Goal: Task Accomplishment & Management: Manage account settings

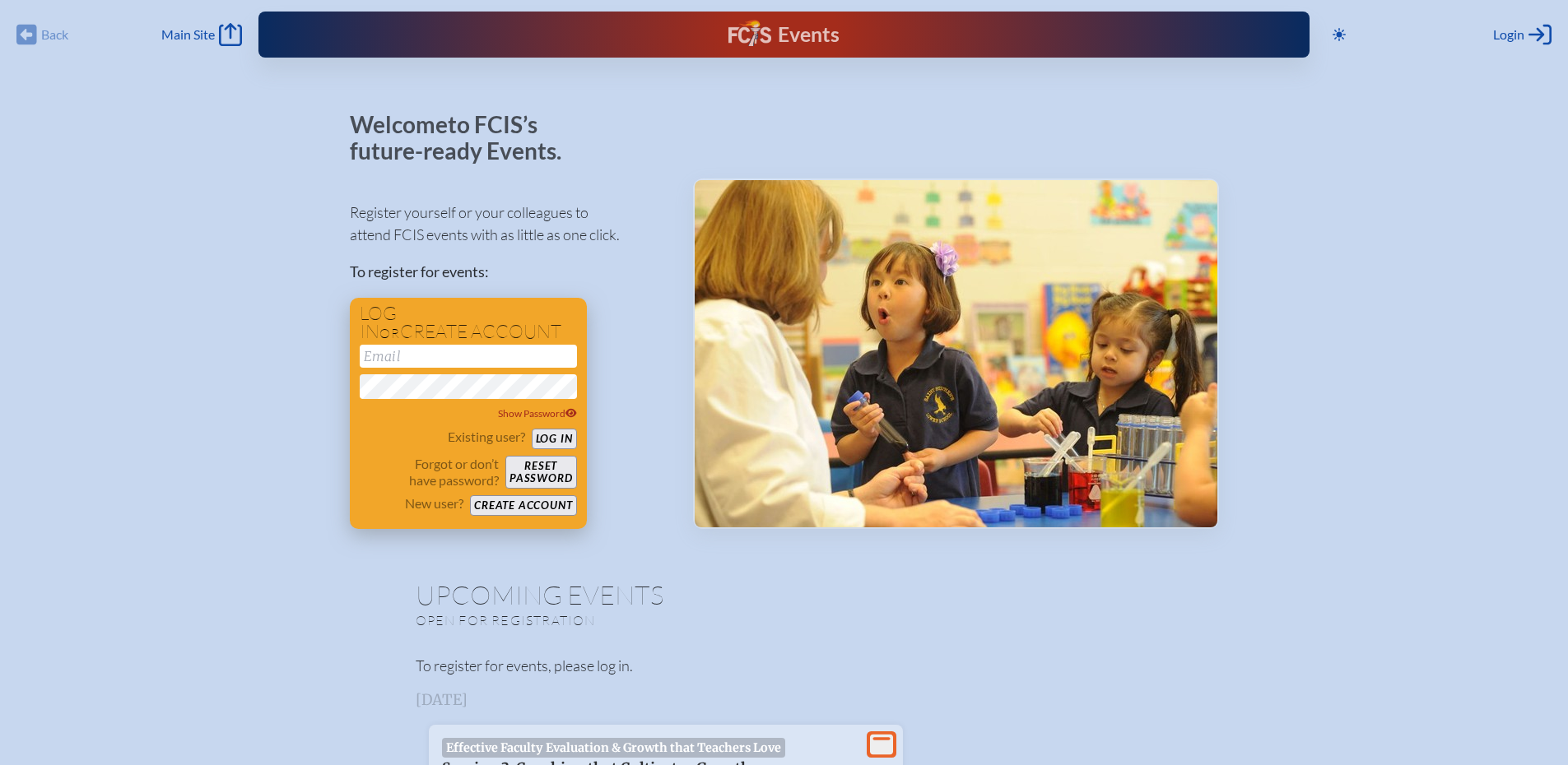
type input "[EMAIL_ADDRESS][DOMAIN_NAME]"
click at [560, 439] on button "Log in" at bounding box center [554, 438] width 45 height 20
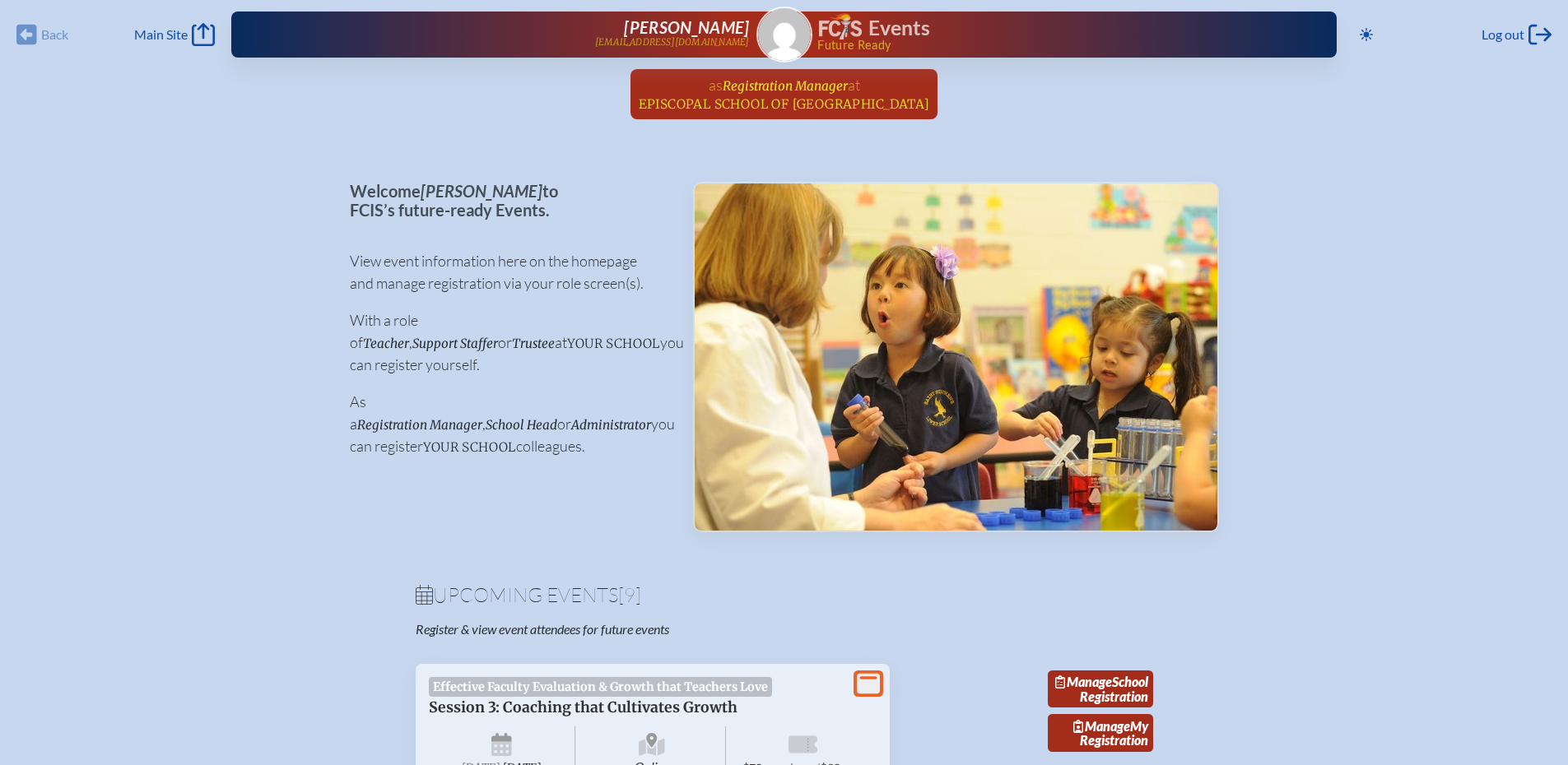
click at [763, 77] on span "Registration Manager" at bounding box center [785, 85] width 125 height 18
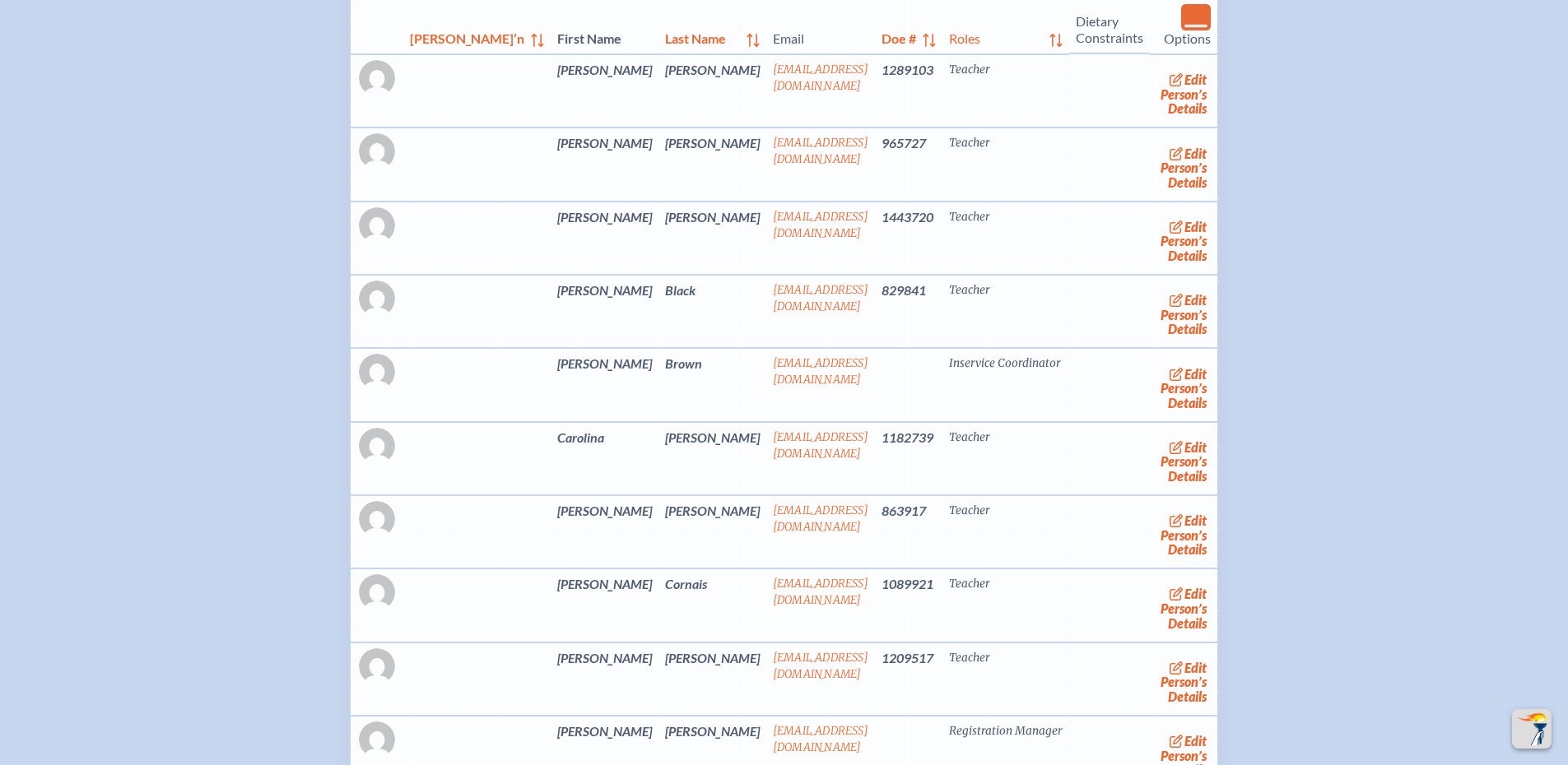
scroll to position [2797, 0]
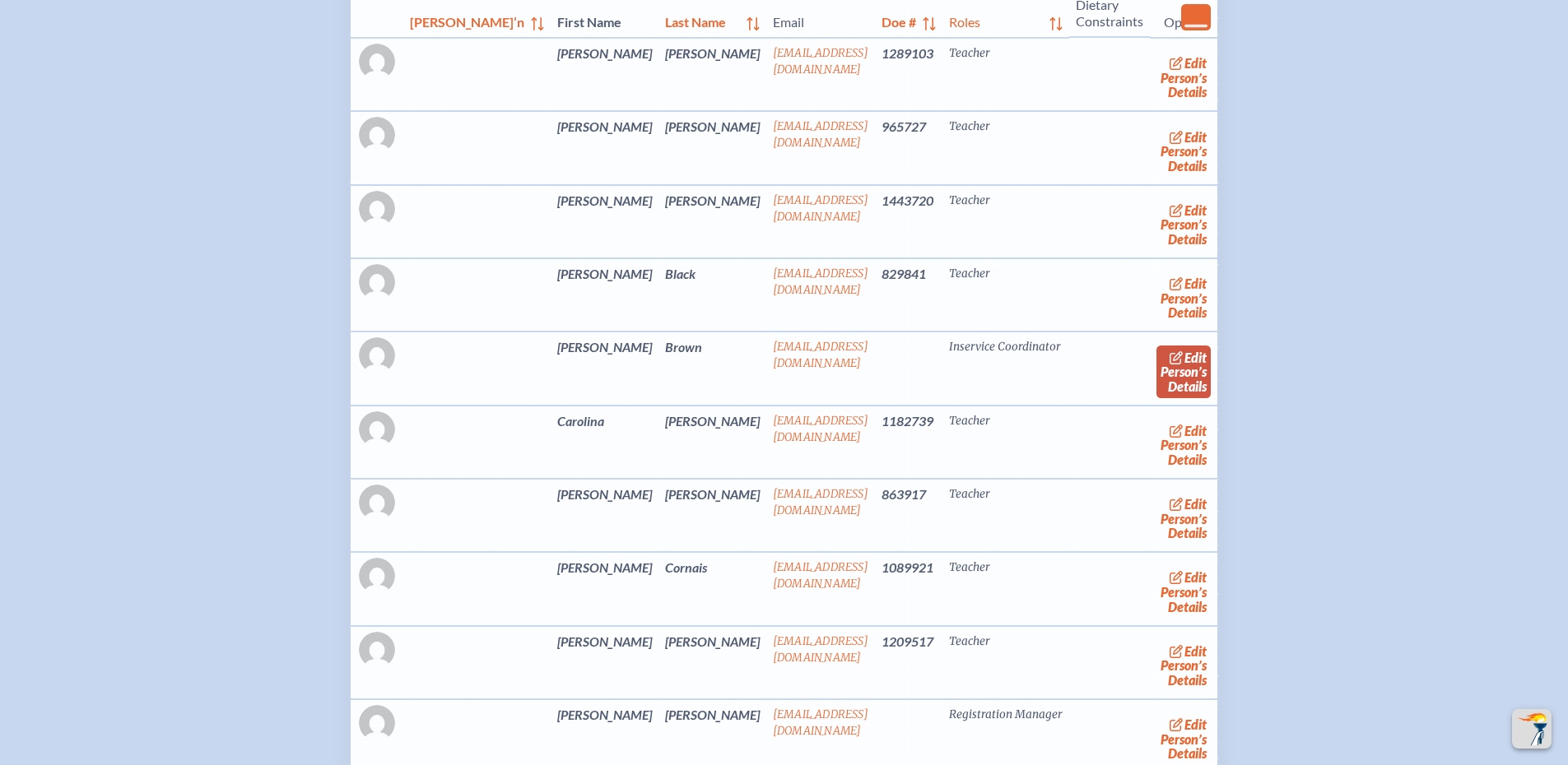
click at [1162, 397] on link "edit Person’s Details" at bounding box center [1183, 372] width 55 height 52
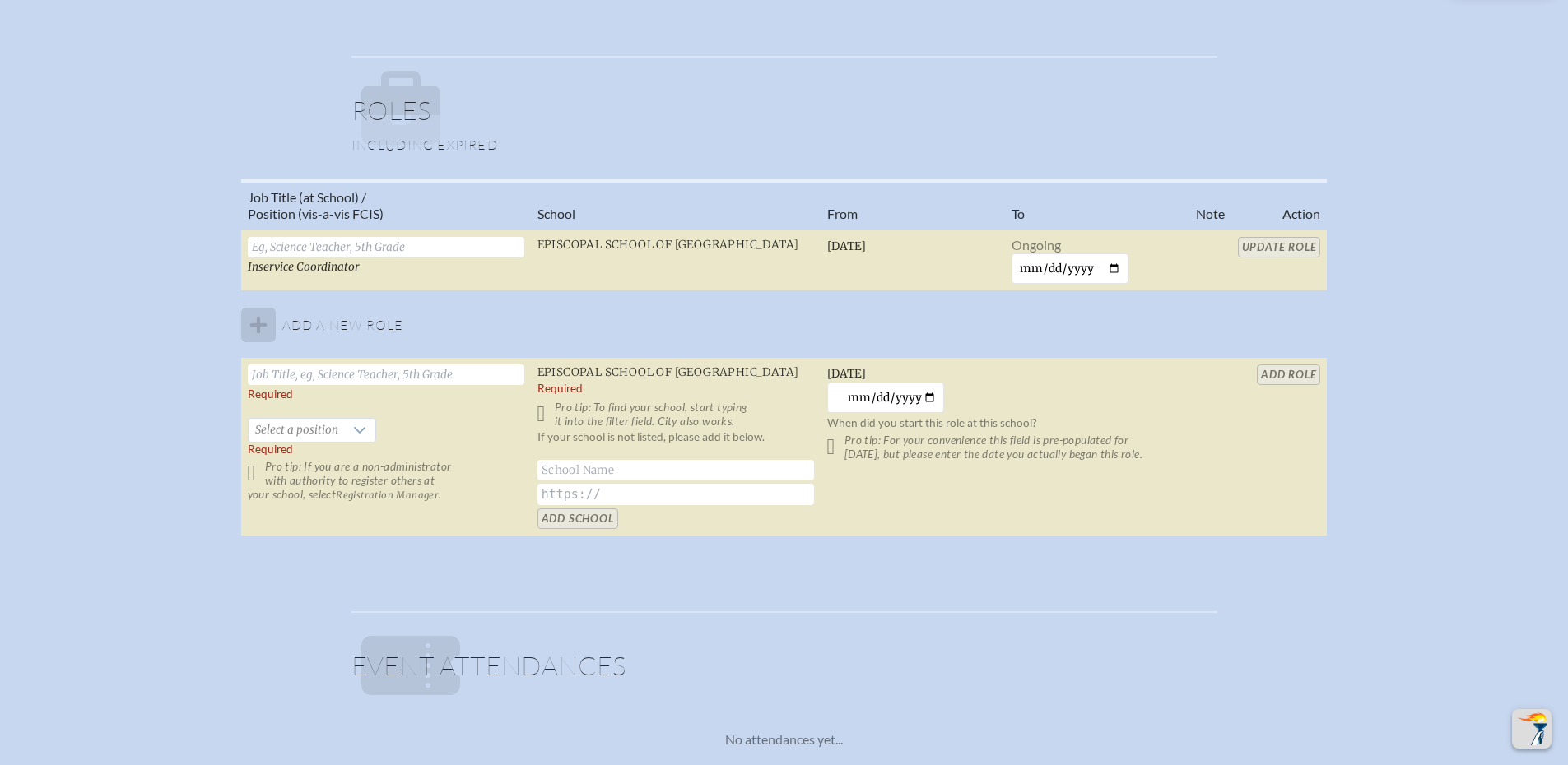
scroll to position [1069, 0]
click at [1270, 250] on table "Job Title (at School) / Position (vis-a-vis FCIS) School From To Note Action In…" at bounding box center [784, 358] width 1086 height 357
click at [1309, 378] on table "Job Title (at School) / Position (vis-a-vis FCIS) School From To Note Action In…" at bounding box center [784, 358] width 1086 height 357
click at [1304, 243] on table "Job Title (at School) / Position (vis-a-vis FCIS) School From To Note Action In…" at bounding box center [784, 358] width 1086 height 357
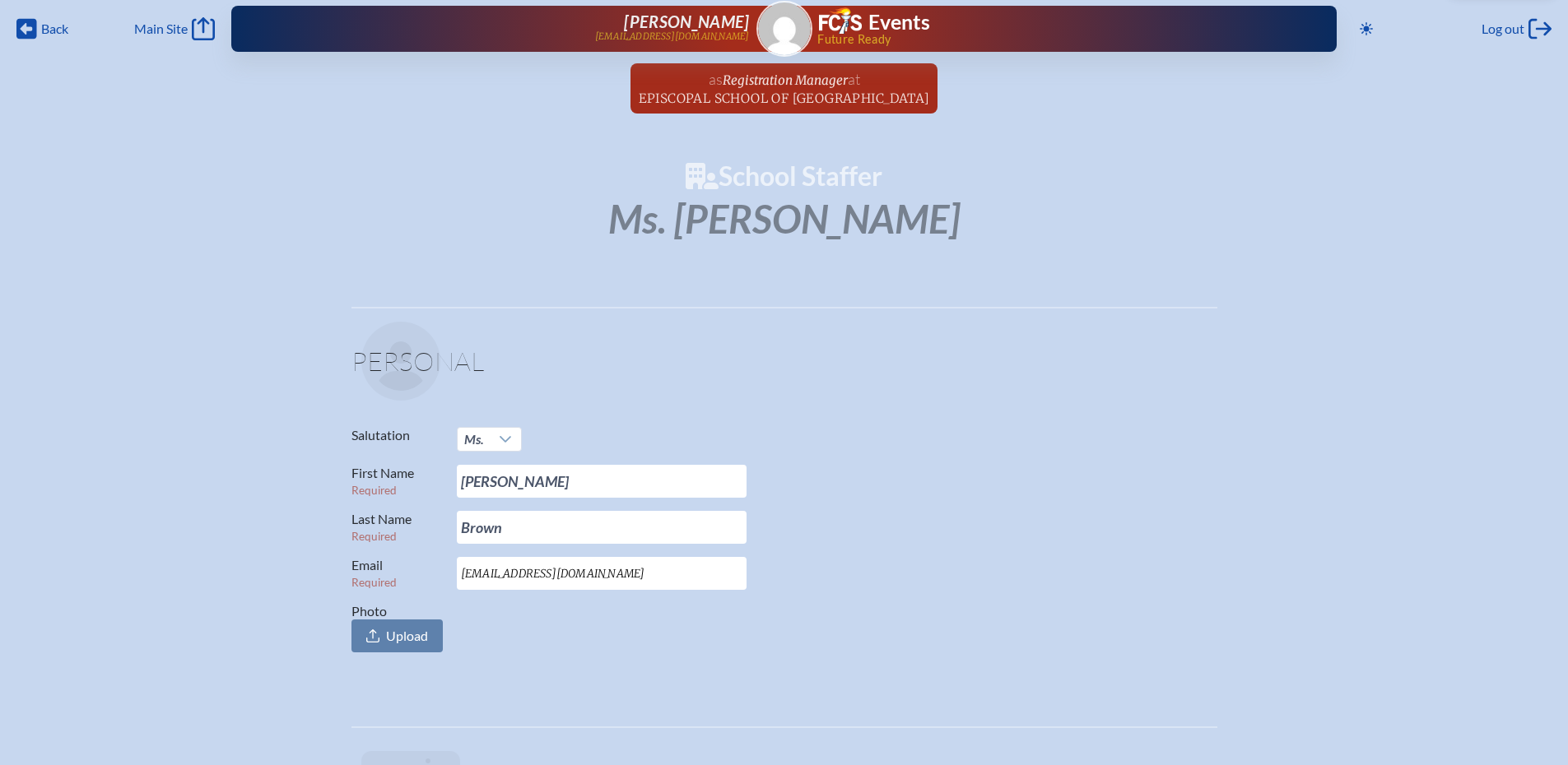
scroll to position [0, 0]
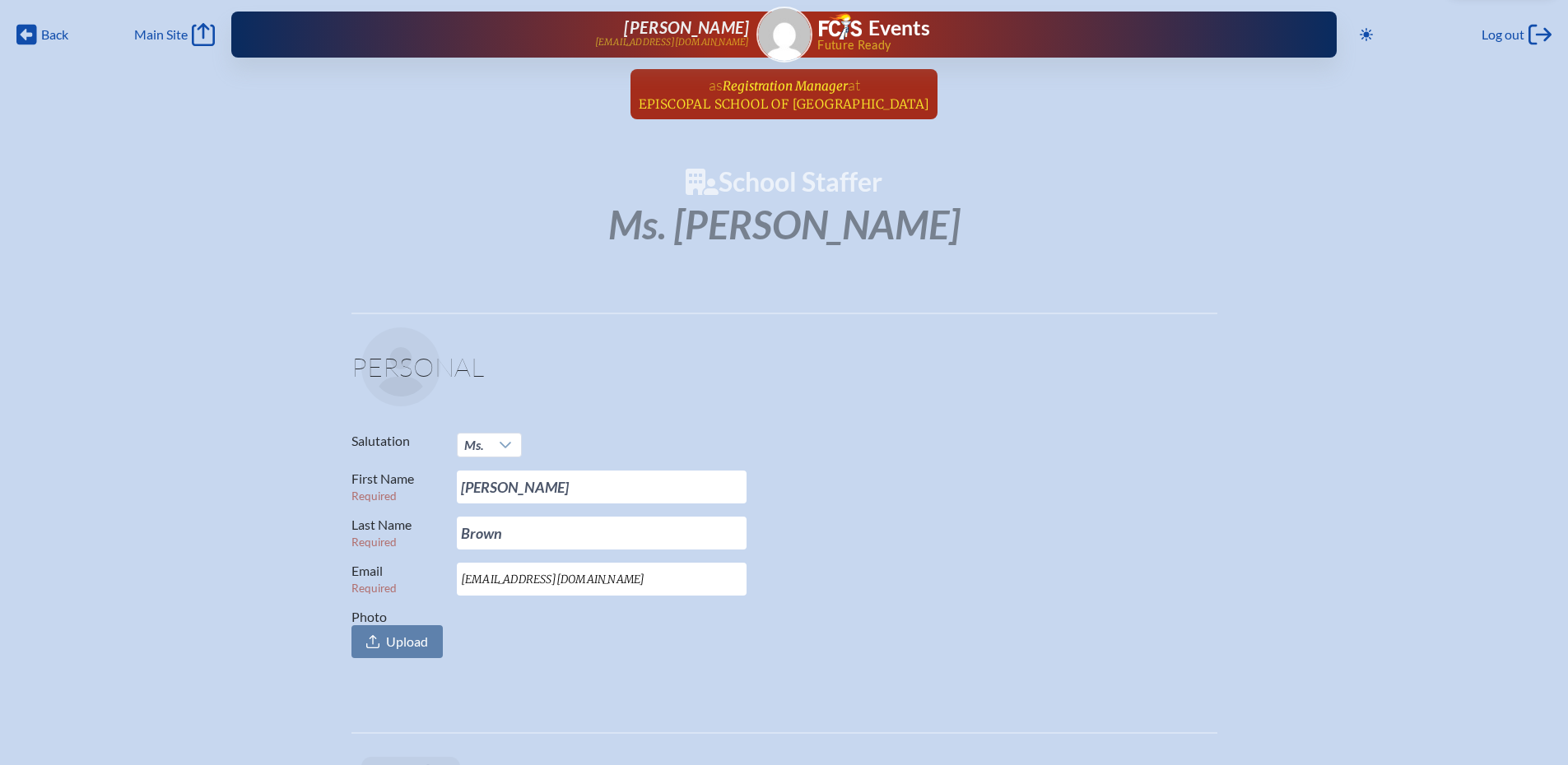
click at [746, 90] on span "Registration Manager" at bounding box center [785, 86] width 125 height 15
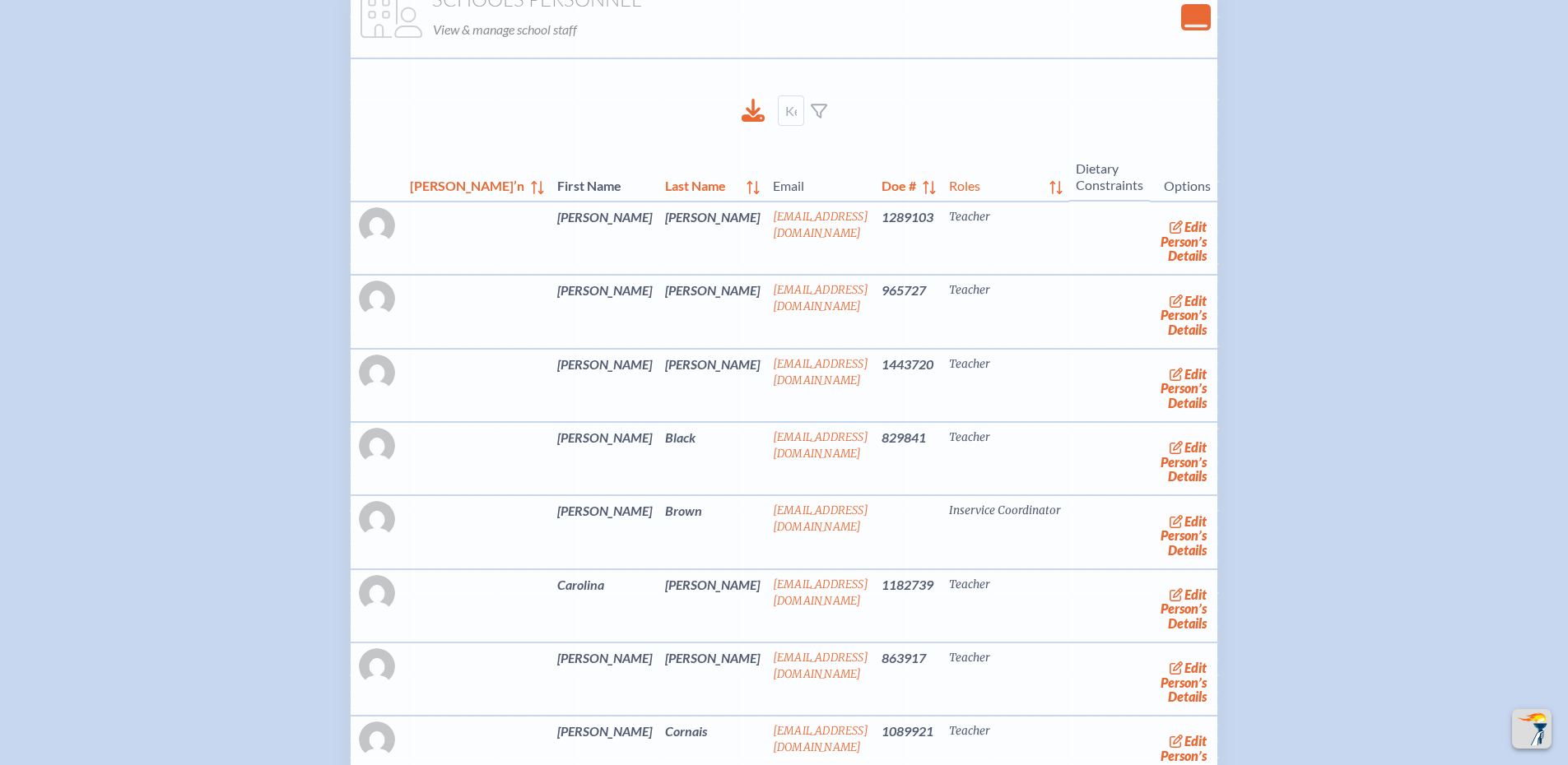
scroll to position [2633, 0]
click at [529, 42] on p "View & manage school staff" at bounding box center [820, 31] width 775 height 23
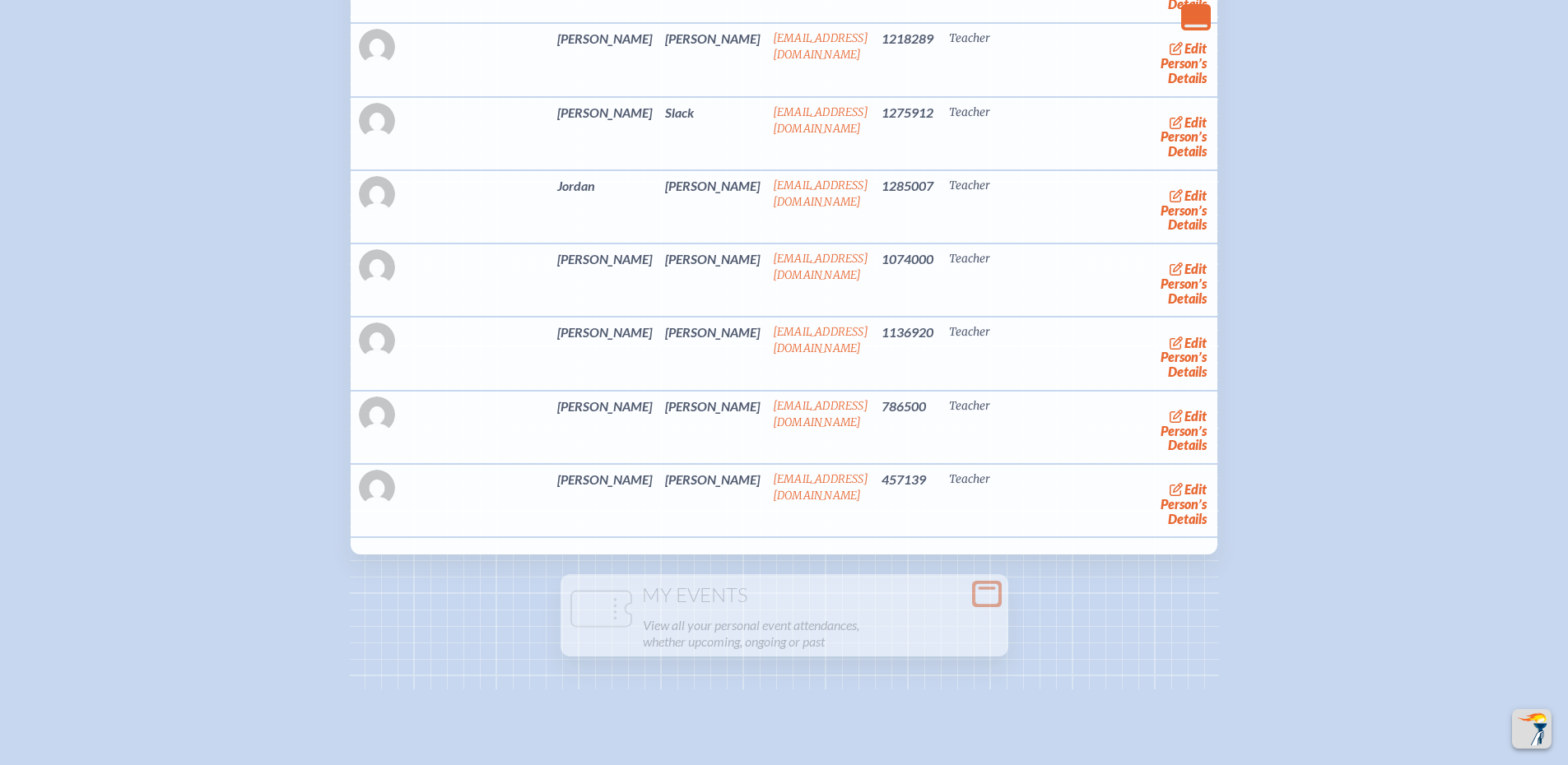
scroll to position [6006, 0]
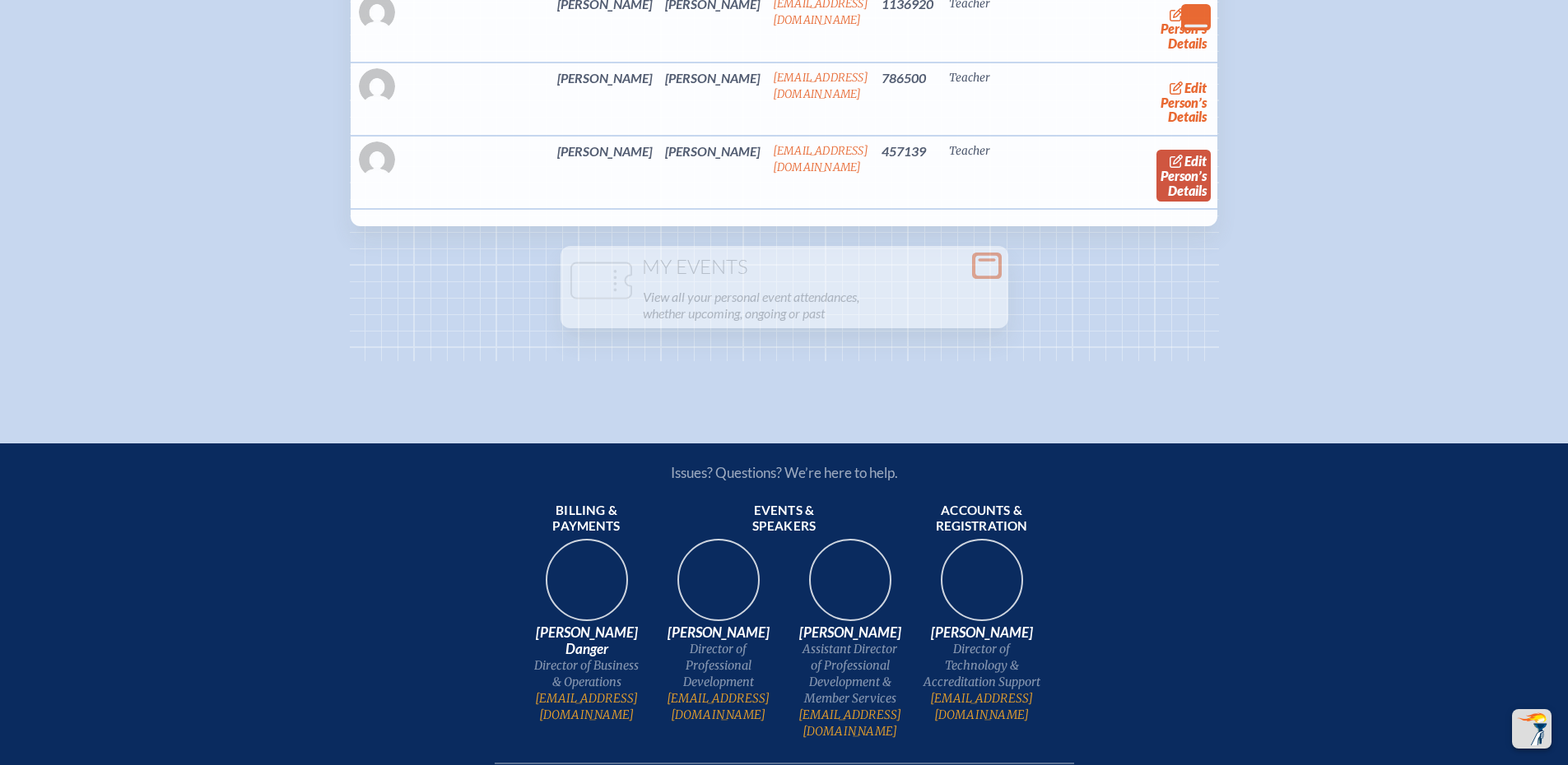
click at [1156, 201] on link "edit Person’s Details" at bounding box center [1183, 175] width 55 height 52
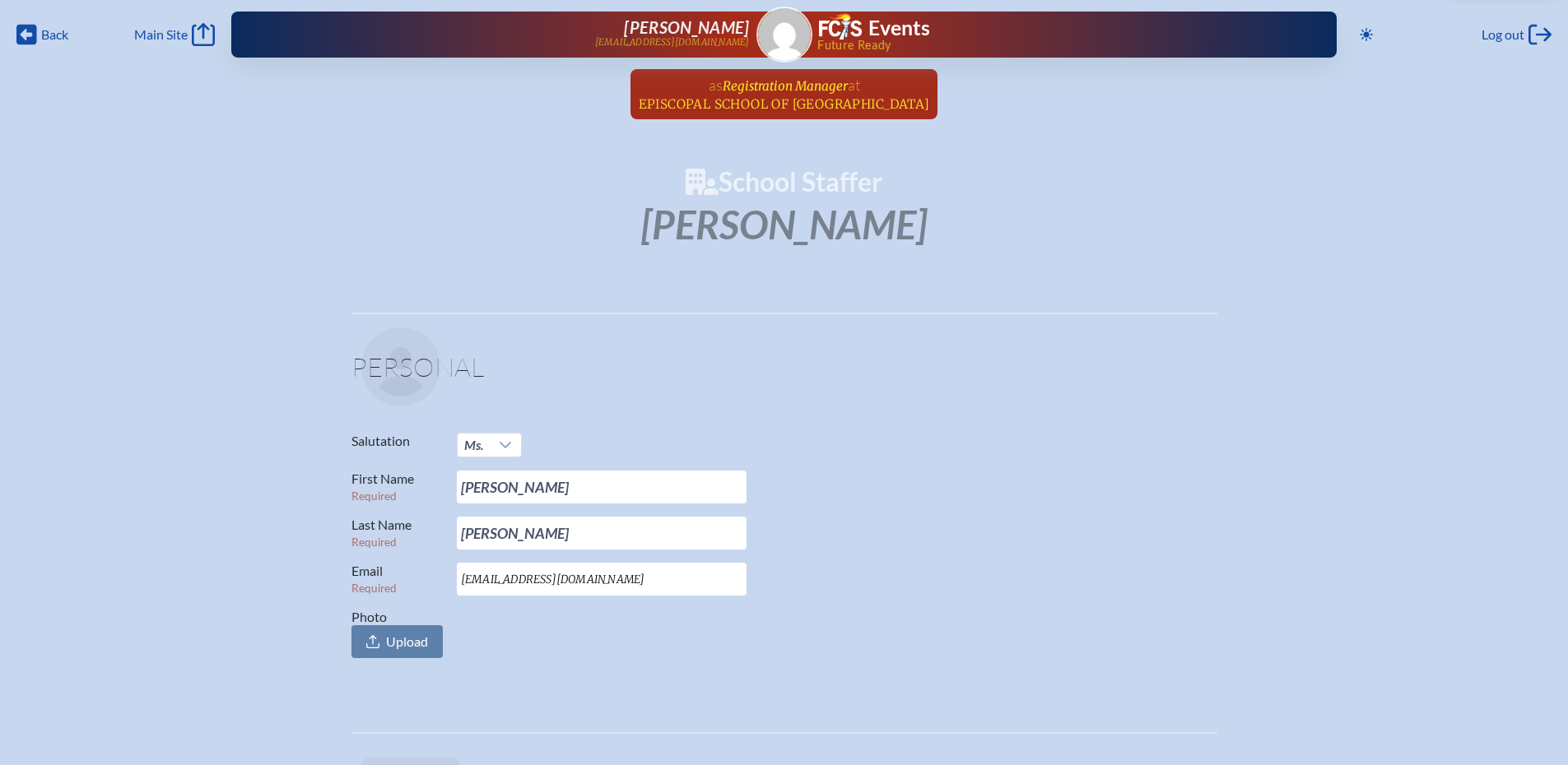
click at [816, 100] on span "Episcopal School of [GEOGRAPHIC_DATA]" at bounding box center [784, 104] width 291 height 15
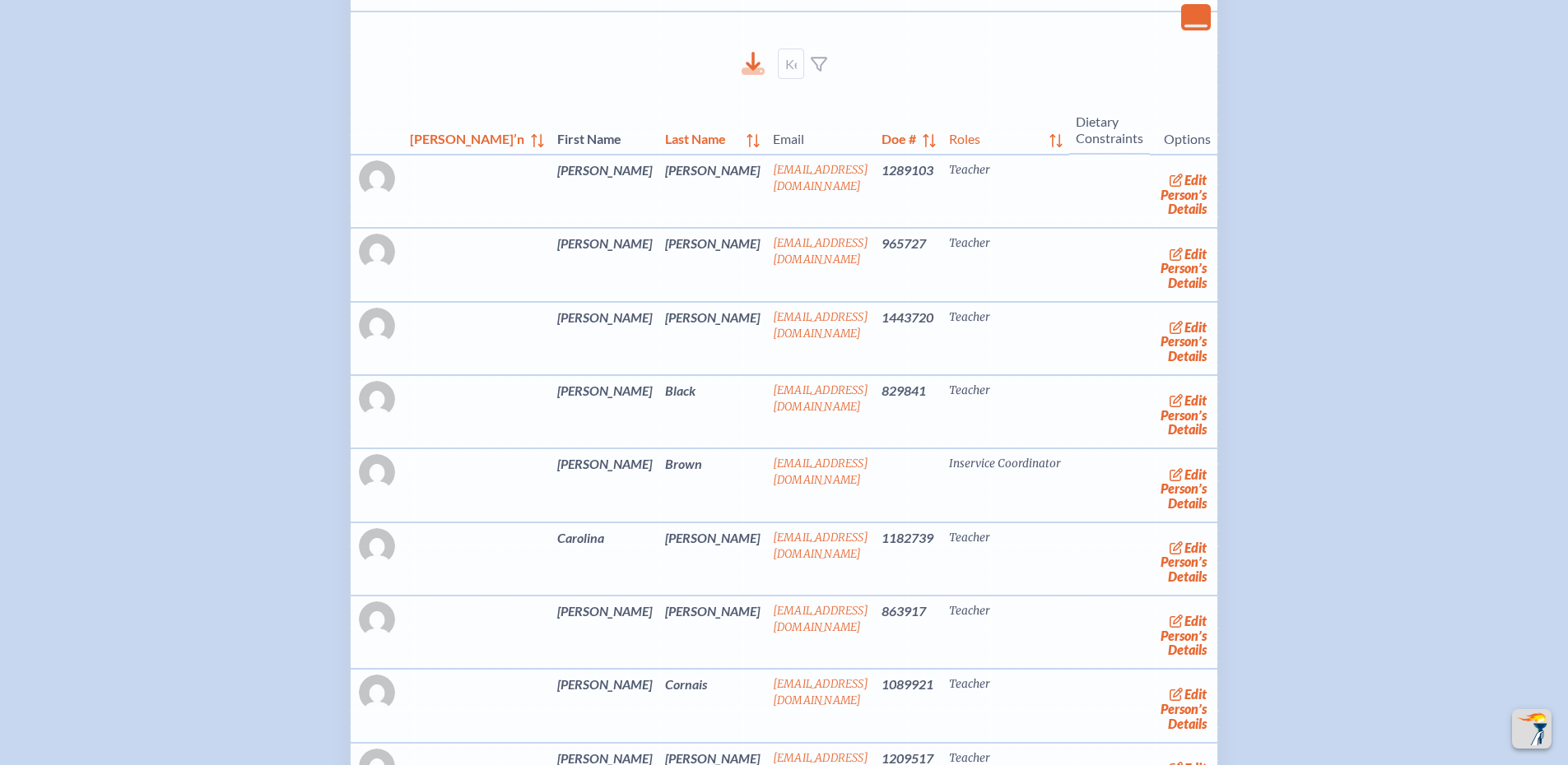
scroll to position [2715, 0]
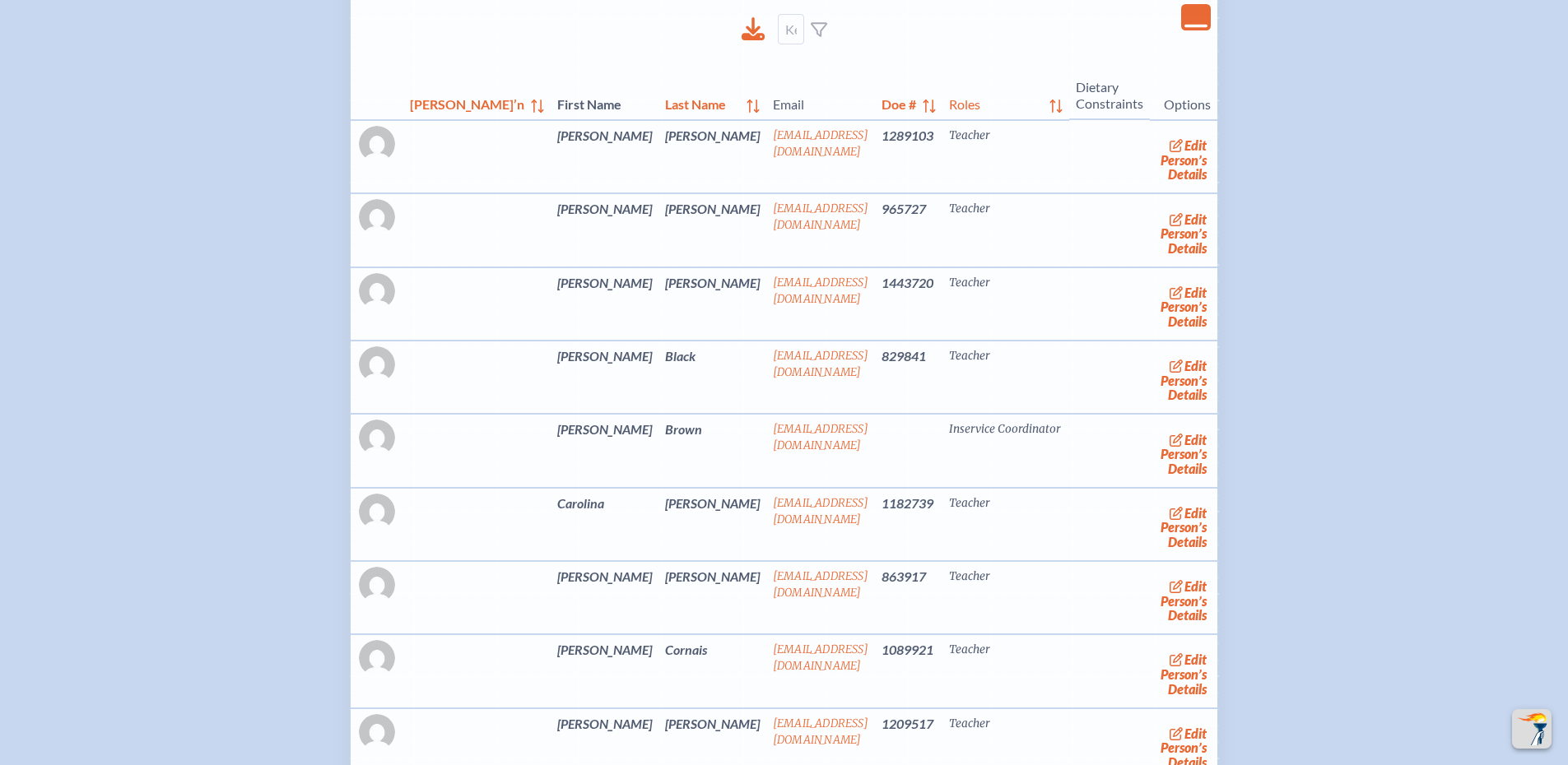
click at [1184, 20] on icon "Close Console" at bounding box center [1196, 17] width 23 height 23
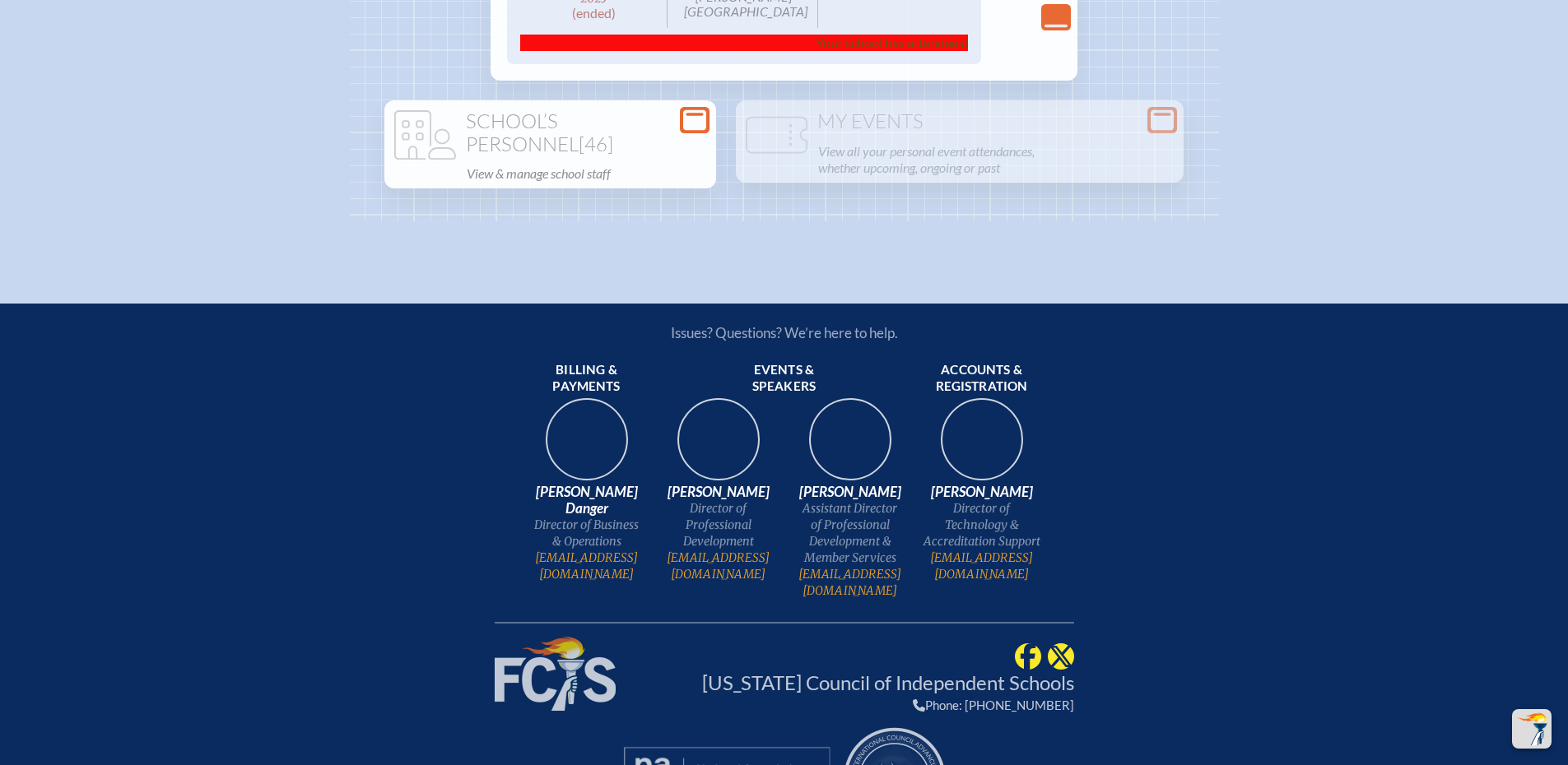
scroll to position [2386, 0]
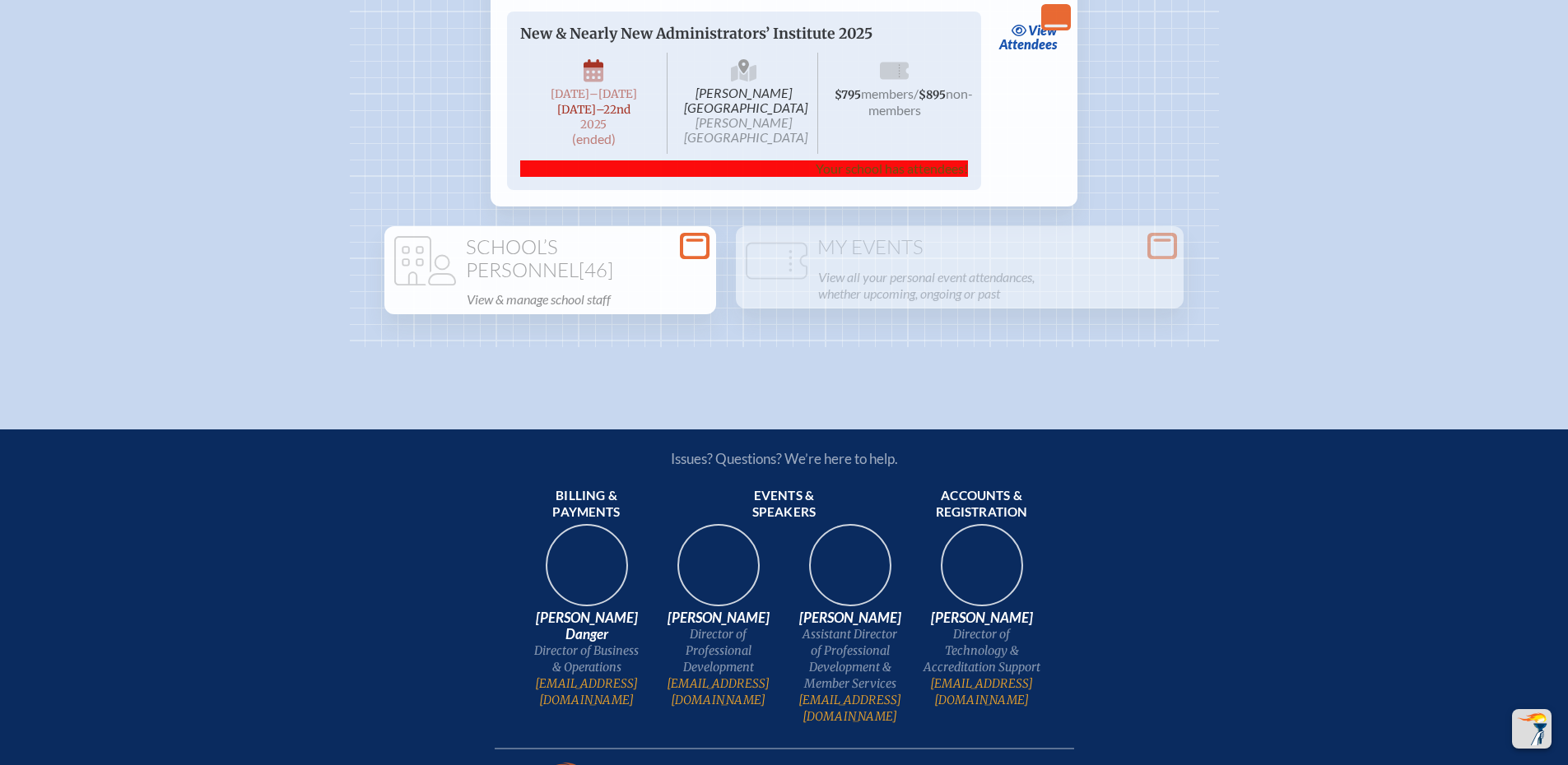
click at [709, 281] on h1 "School’s Personnel [46]" at bounding box center [550, 258] width 318 height 45
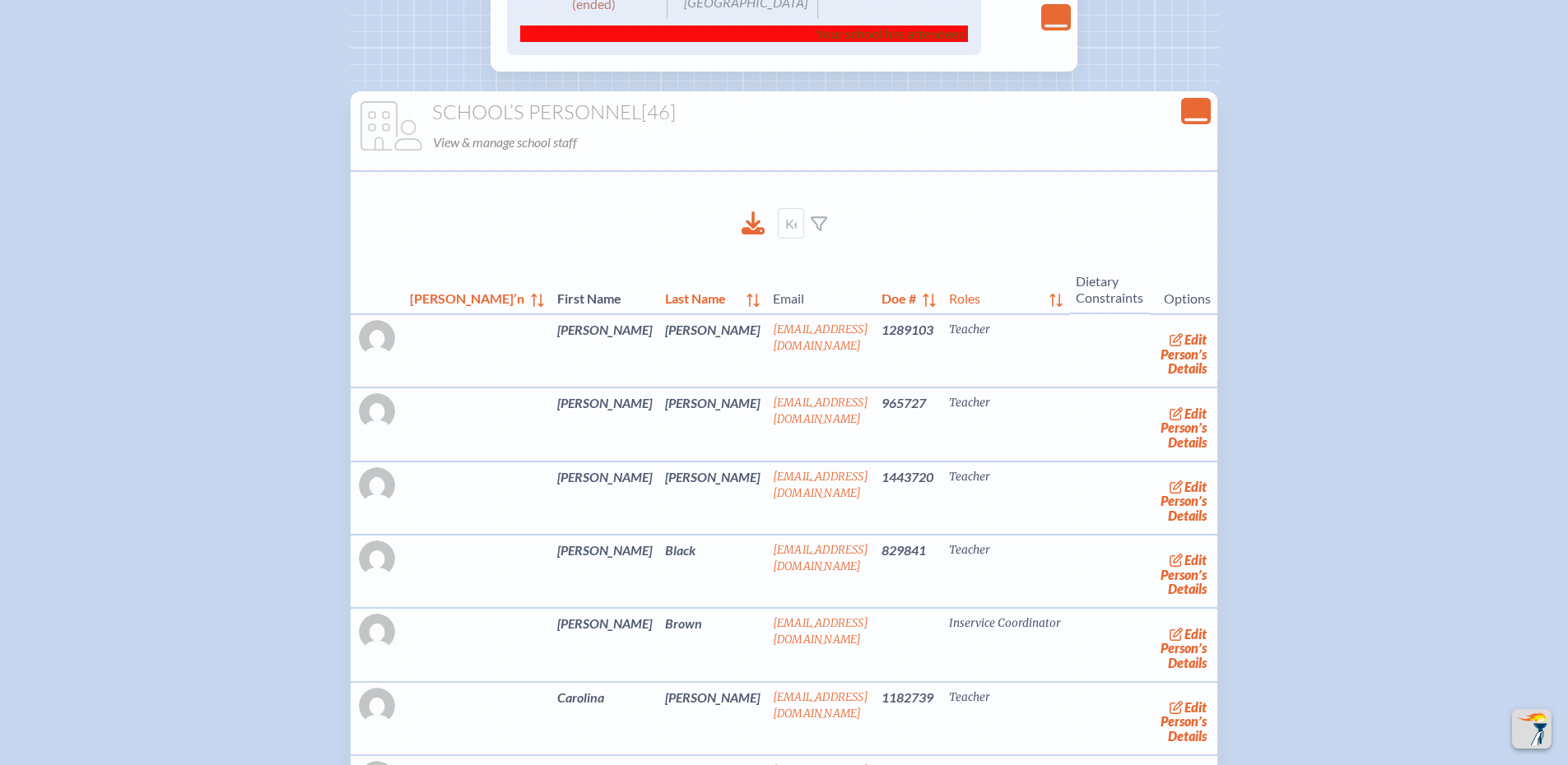
scroll to position [2550, 0]
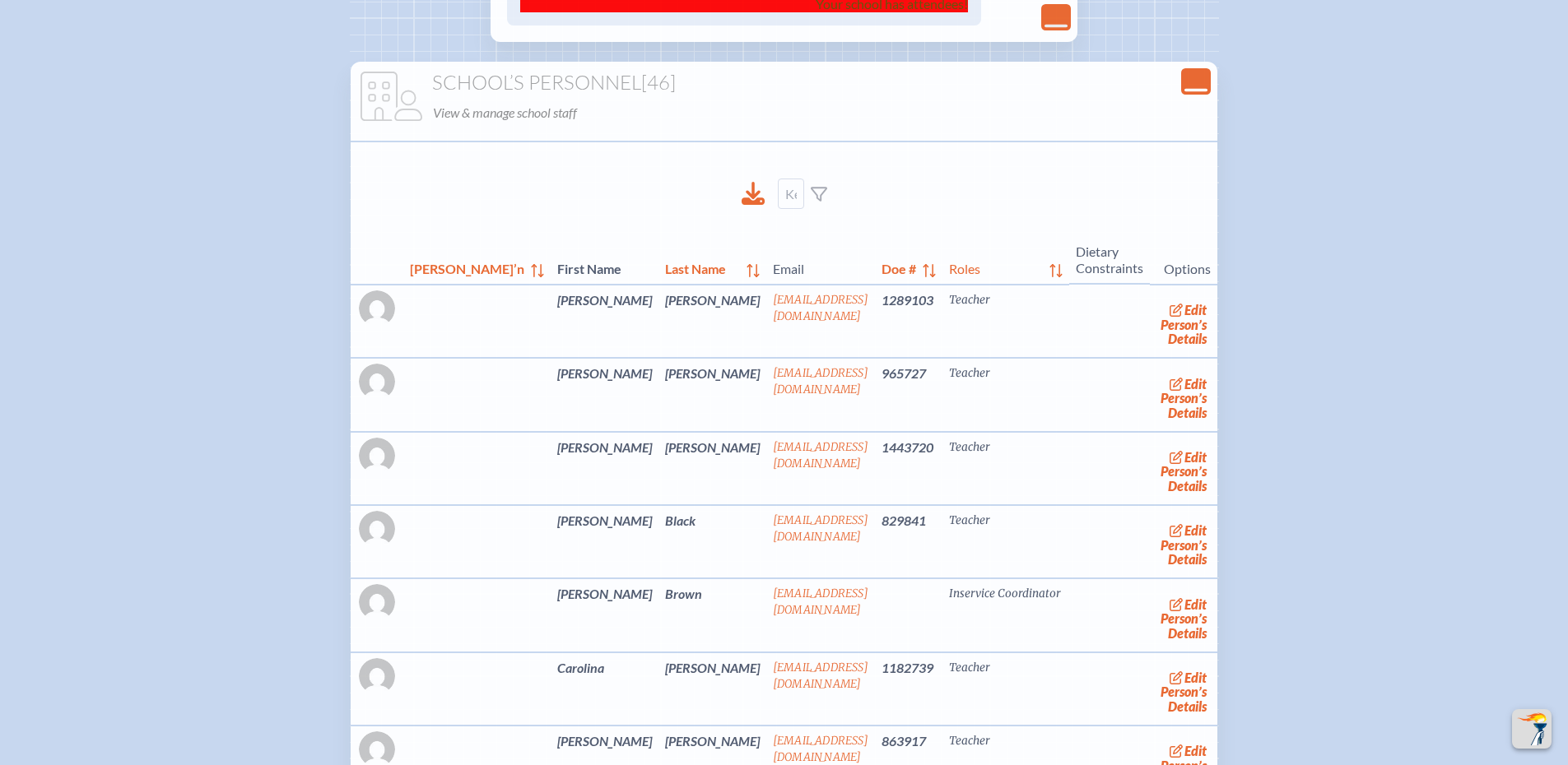
click at [395, 327] on img at bounding box center [377, 308] width 37 height 37
click at [1156, 351] on link "edit Person’s Details" at bounding box center [1183, 325] width 55 height 52
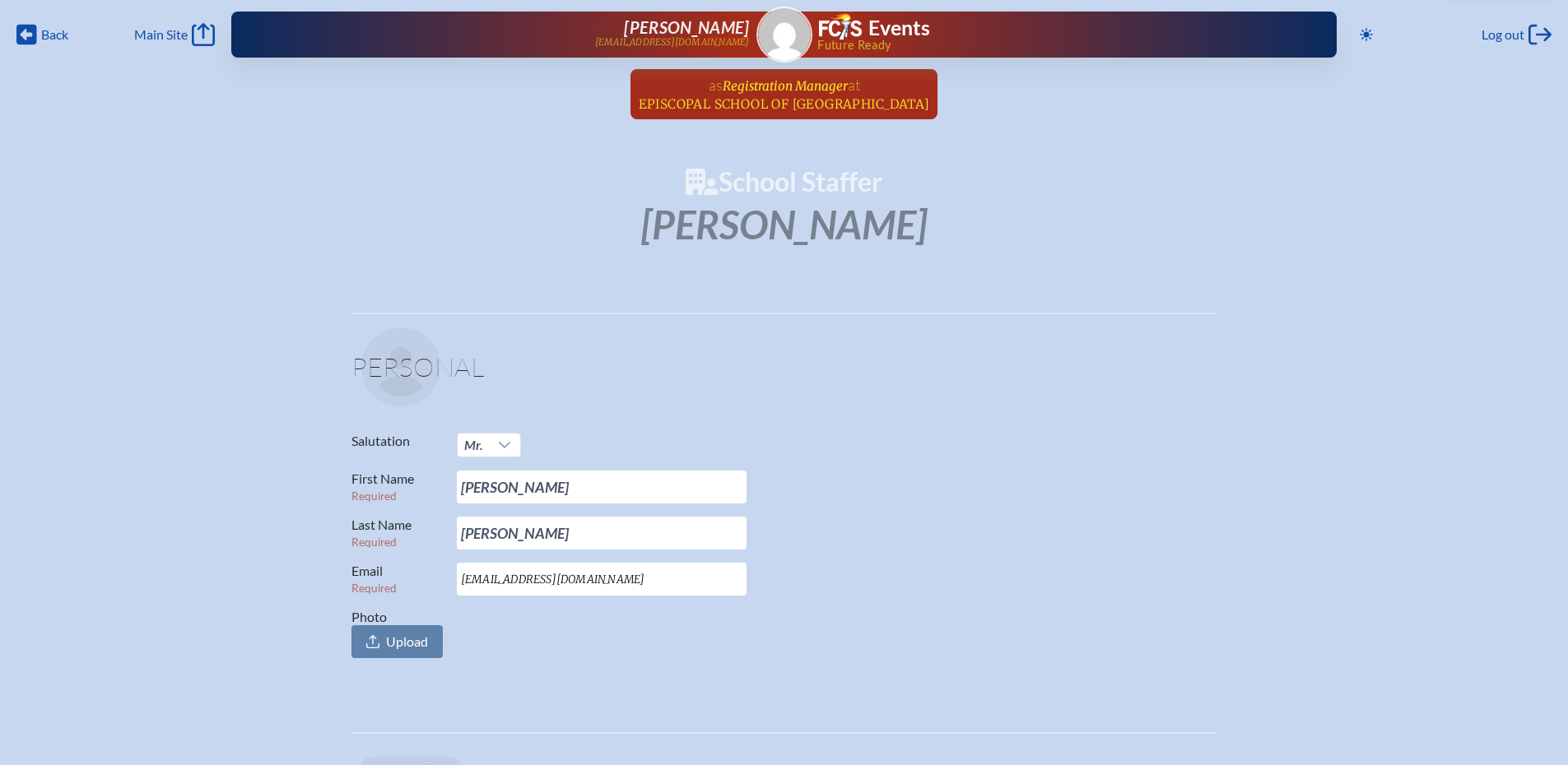
click at [772, 90] on span "Registration Manager" at bounding box center [785, 86] width 125 height 15
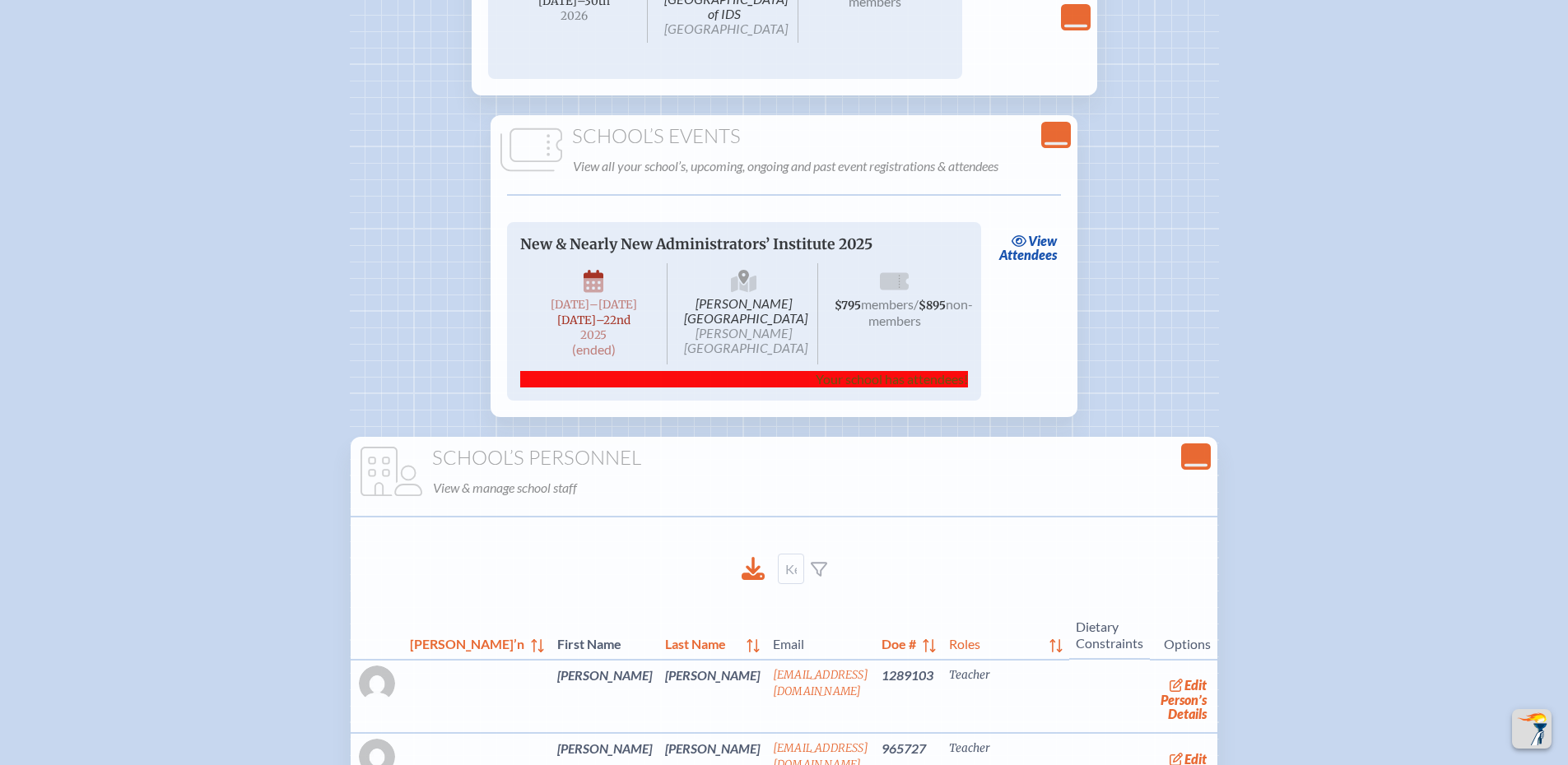
scroll to position [2057, 0]
